Goal: Check status: Check status

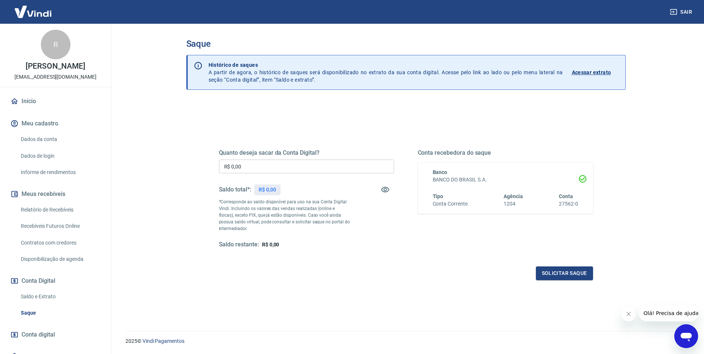
click at [58, 212] on link "Relatório de Recebíveis" at bounding box center [60, 209] width 84 height 15
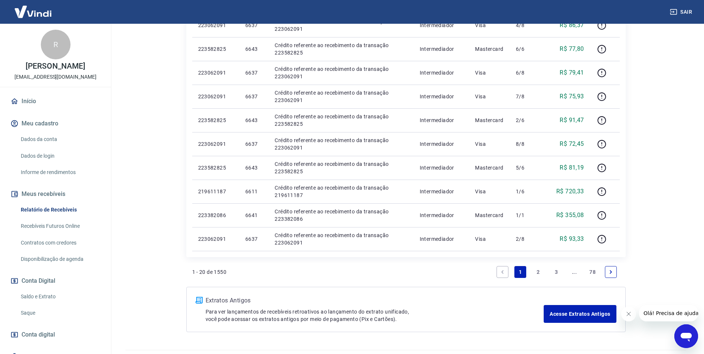
scroll to position [445, 0]
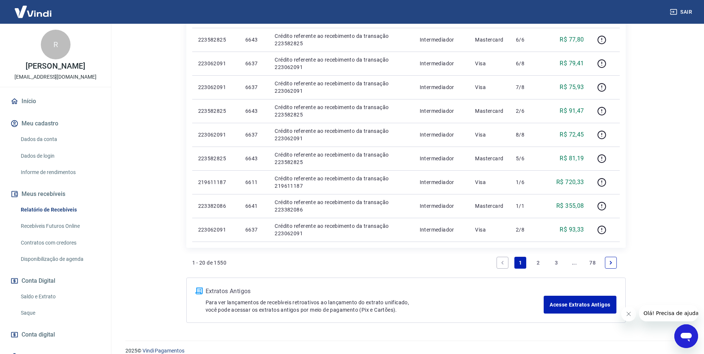
click at [533, 267] on link "2" at bounding box center [538, 263] width 12 height 12
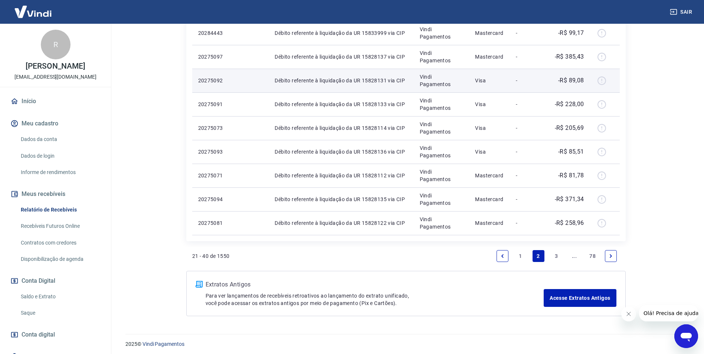
scroll to position [502, 0]
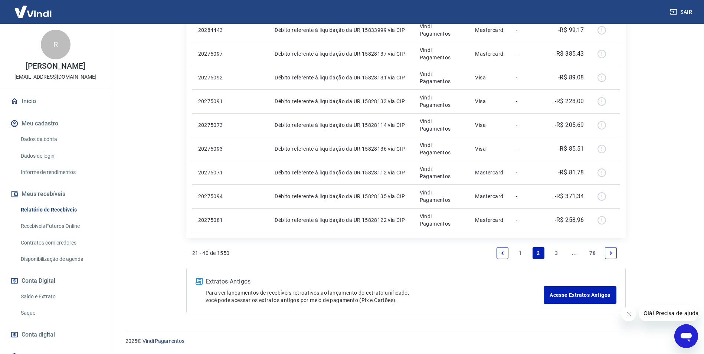
click at [551, 251] on link "3" at bounding box center [556, 253] width 12 height 12
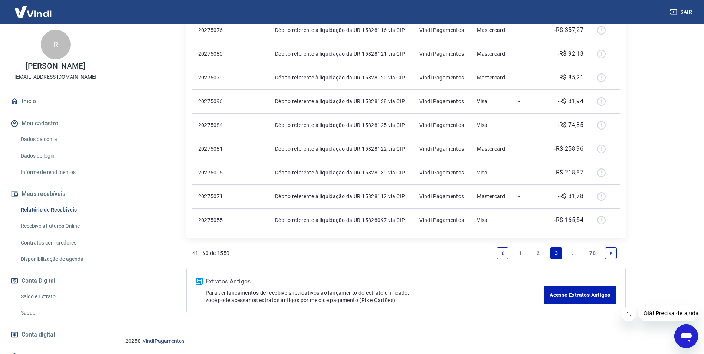
scroll to position [454, 0]
